Goal: Transaction & Acquisition: Purchase product/service

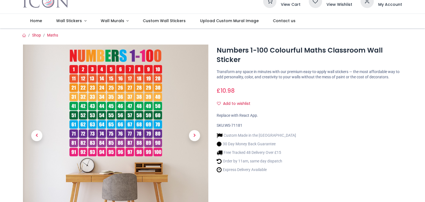
scroll to position [38, 0]
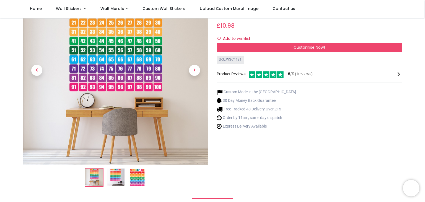
scroll to position [62, 0]
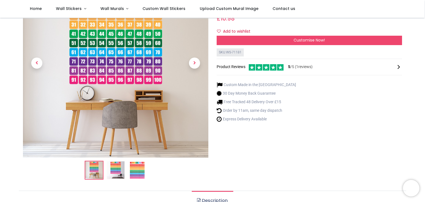
click at [400, 66] on icon at bounding box center [399, 67] width 7 height 7
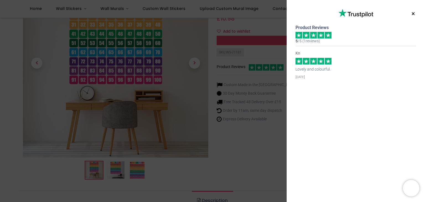
click at [415, 15] on button "×" at bounding box center [413, 14] width 7 height 10
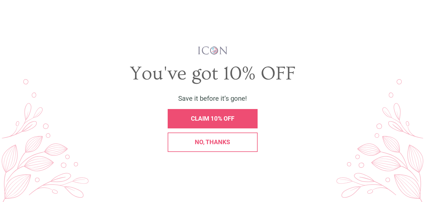
scroll to position [0, 0]
click at [415, 17] on span "X" at bounding box center [416, 14] width 6 height 8
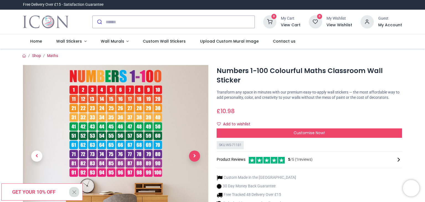
click at [197, 156] on span "Next" at bounding box center [194, 156] width 11 height 11
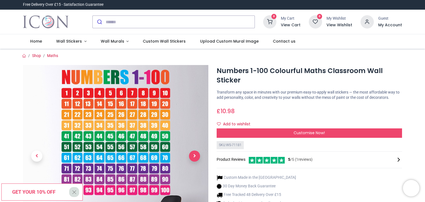
click at [197, 156] on span "Next" at bounding box center [194, 156] width 11 height 11
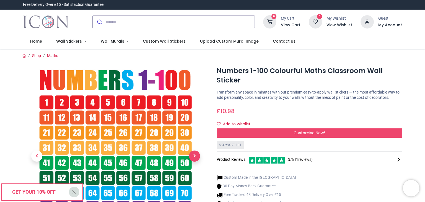
click at [197, 156] on span "Next" at bounding box center [194, 156] width 11 height 11
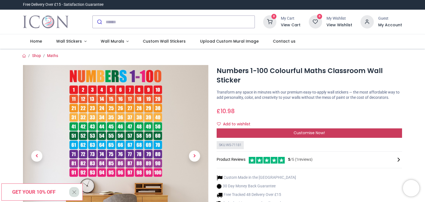
drag, startPoint x: 311, startPoint y: 133, endPoint x: 298, endPoint y: 132, distance: 13.9
click at [298, 132] on span "Customise Now!" at bounding box center [309, 133] width 31 height 6
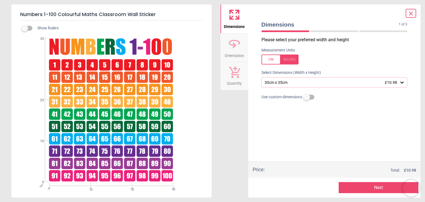
click at [272, 60] on div at bounding box center [280, 60] width 37 height 10
click at [269, 62] on div at bounding box center [280, 60] width 37 height 10
click at [401, 84] on icon at bounding box center [403, 83] width 6 height 6
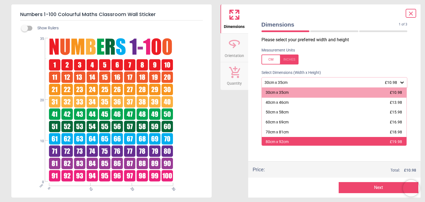
click at [371, 141] on div "80cm x 92cm £19.98" at bounding box center [334, 142] width 145 height 10
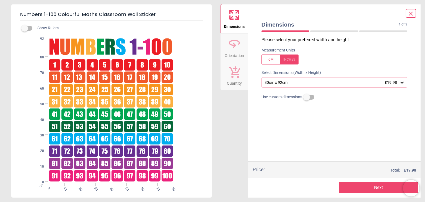
drag, startPoint x: 401, startPoint y: 82, endPoint x: 295, endPoint y: 84, distance: 106.3
click at [295, 84] on div "80cm x 92cm £19.98" at bounding box center [332, 82] width 136 height 5
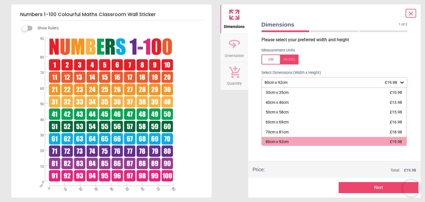
scroll to position [1, 0]
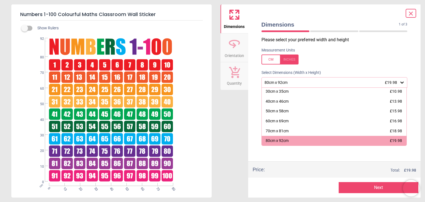
click at [409, 14] on icon at bounding box center [411, 13] width 7 height 7
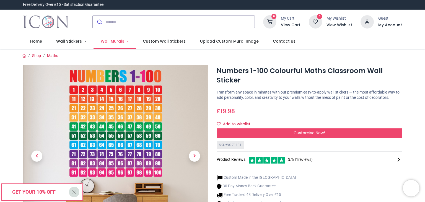
click at [101, 40] on span "Wall Murals" at bounding box center [113, 41] width 24 height 6
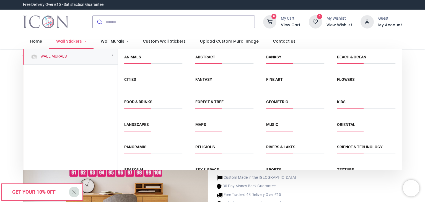
click at [65, 38] on link "Wall Stickers" at bounding box center [71, 41] width 45 height 14
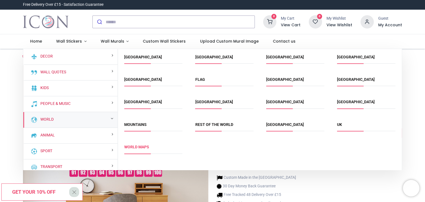
click at [137, 148] on link "World Maps" at bounding box center [136, 147] width 25 height 4
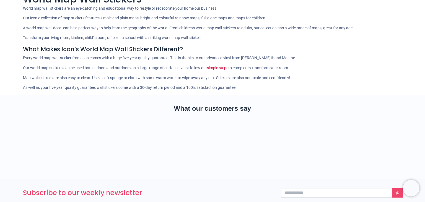
scroll to position [140, 0]
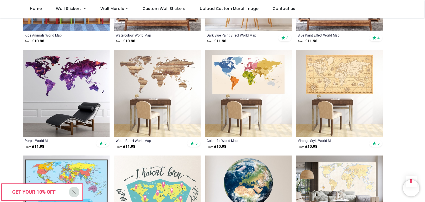
scroll to position [403, 0]
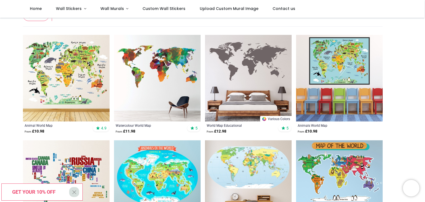
scroll to position [104, 0]
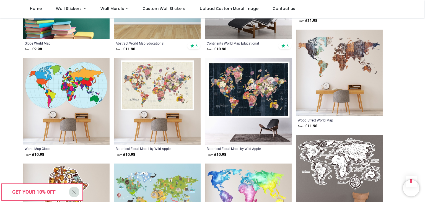
scroll to position [895, 0]
